Goal: Check status: Check status

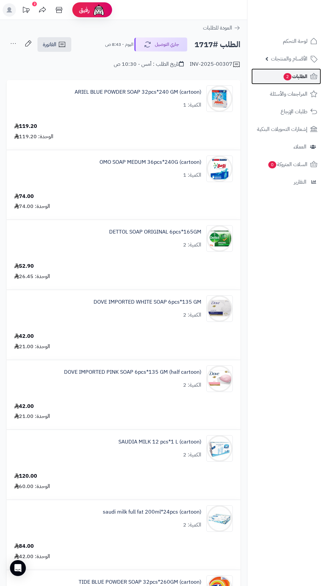
click at [305, 76] on span "الطلبات 2" at bounding box center [295, 76] width 25 height 9
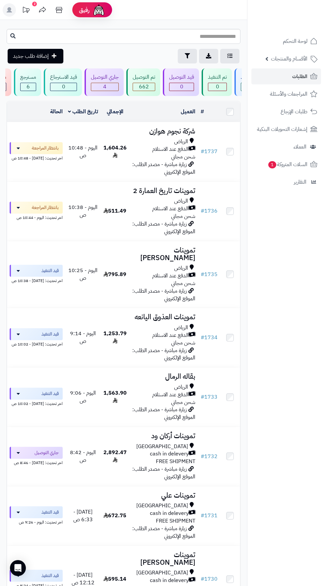
scroll to position [0, -102]
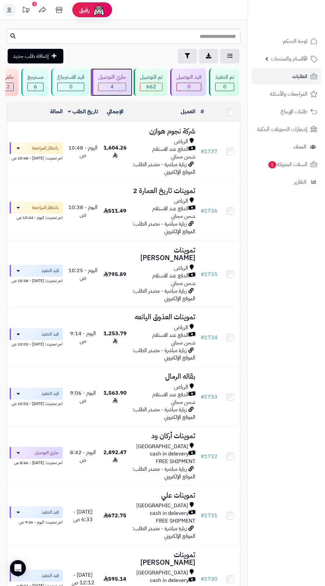
click at [114, 85] on span "4" at bounding box center [112, 87] width 27 height 8
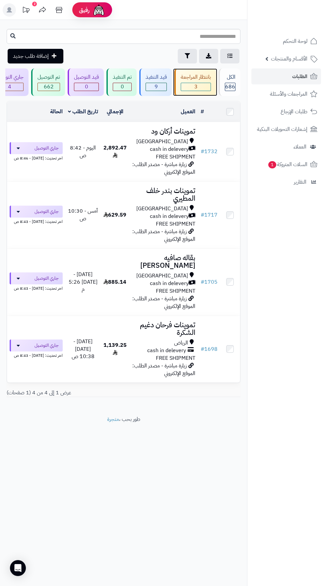
click at [195, 86] on span "3" at bounding box center [196, 87] width 30 height 8
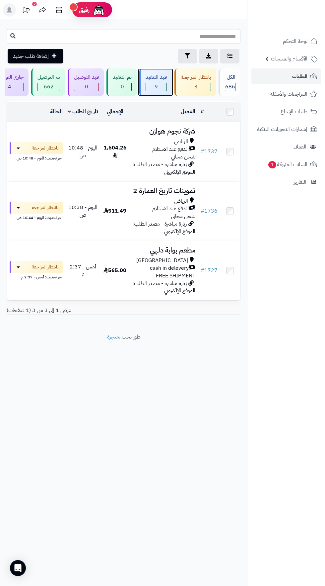
click at [157, 87] on span "9" at bounding box center [156, 87] width 21 height 8
